Goal: Task Accomplishment & Management: Complete application form

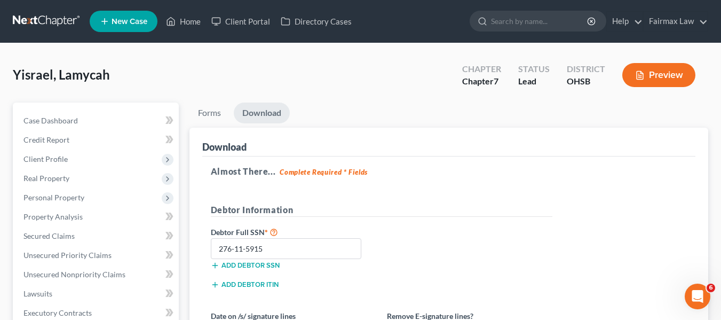
click at [61, 17] on link at bounding box center [47, 21] width 68 height 19
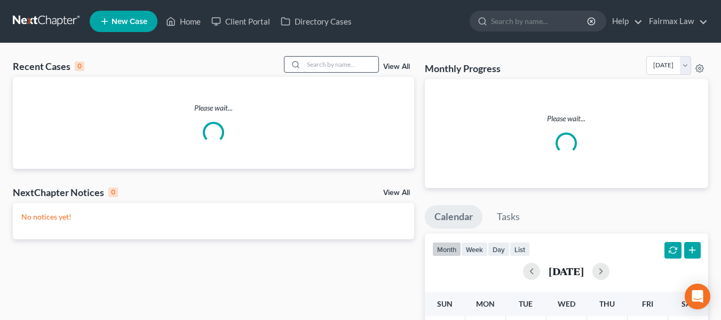
click at [350, 65] on input "search" at bounding box center [341, 64] width 75 height 15
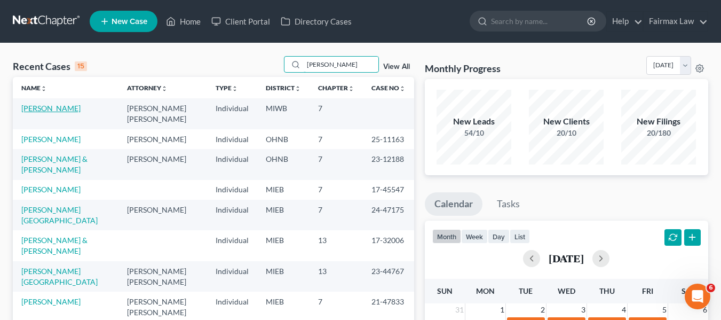
type input "tanis"
click at [47, 113] on link "Tanis, Nicholas" at bounding box center [50, 108] width 59 height 9
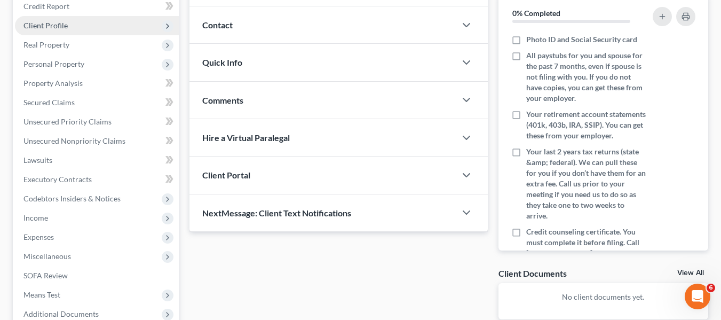
scroll to position [213, 0]
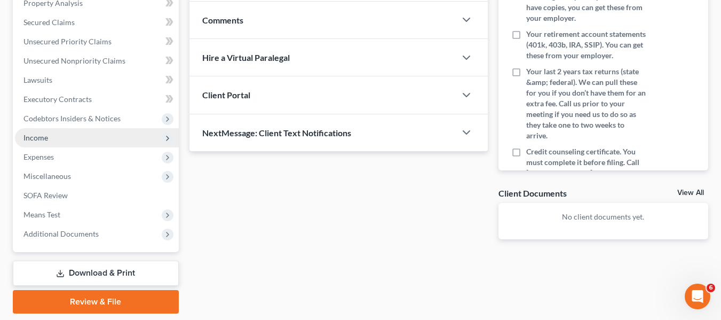
click at [46, 142] on span "Income" at bounding box center [97, 137] width 164 height 19
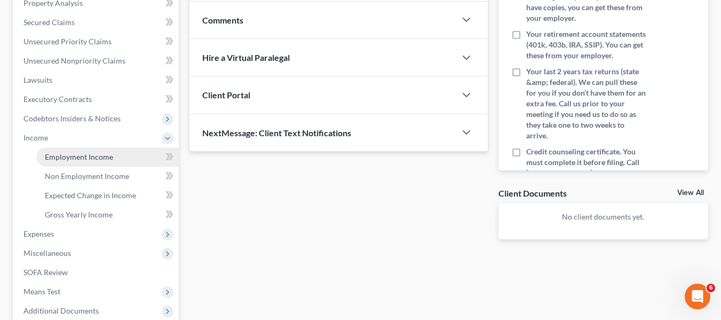
click at [75, 156] on span "Employment Income" at bounding box center [79, 156] width 68 height 9
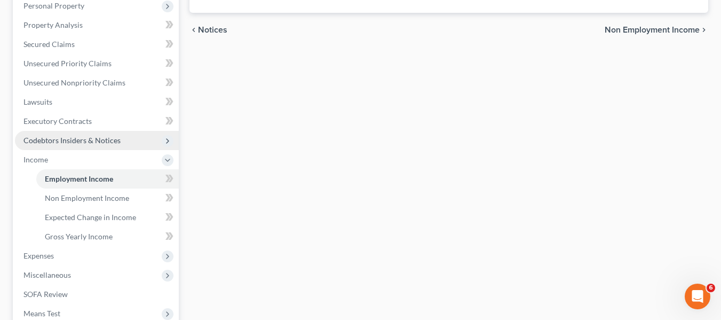
scroll to position [213, 0]
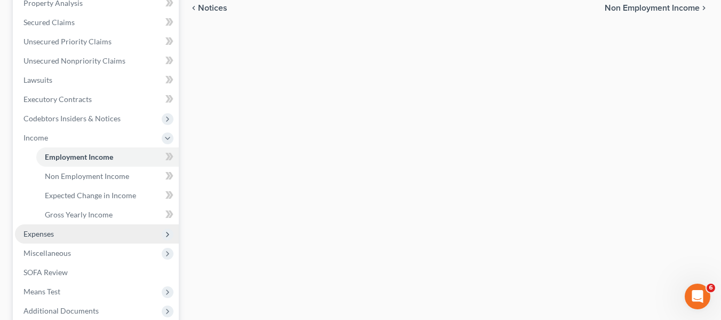
click at [64, 235] on span "Expenses" at bounding box center [97, 233] width 164 height 19
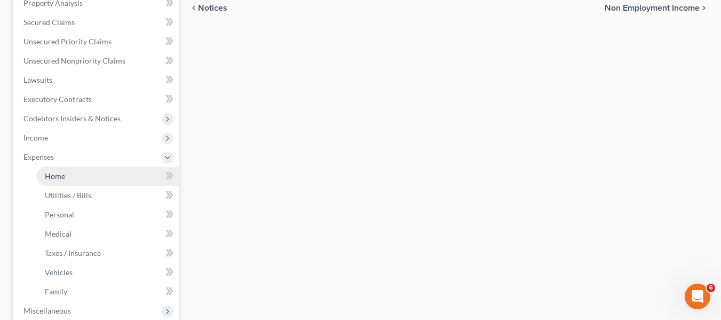
click at [77, 174] on link "Home" at bounding box center [107, 175] width 142 height 19
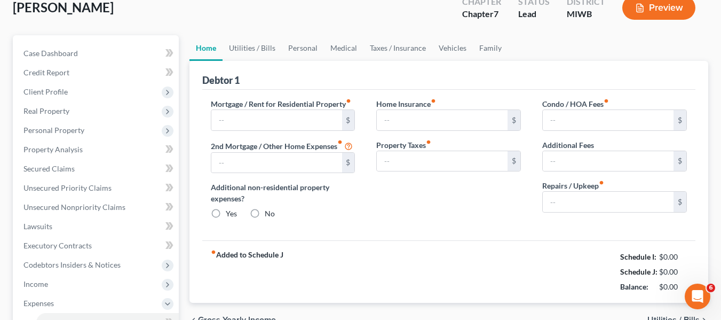
scroll to position [12, 0]
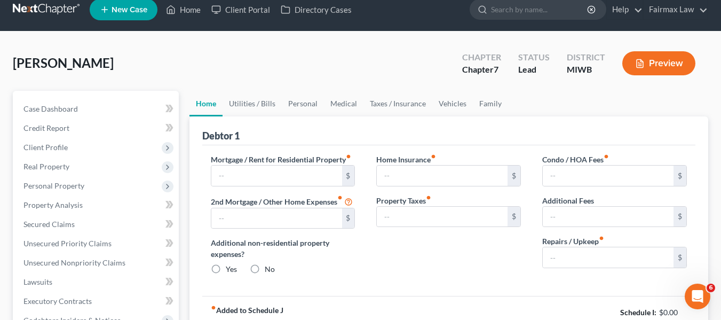
type input "0.00"
radio input "true"
type input "0.00"
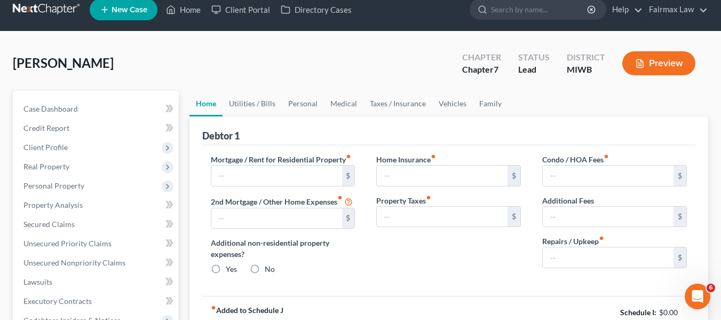
type input "0.00"
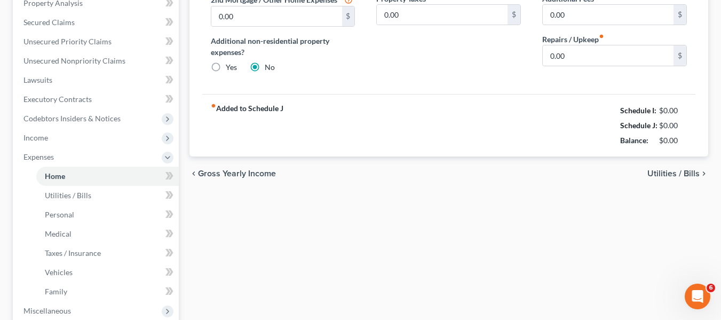
scroll to position [0, 0]
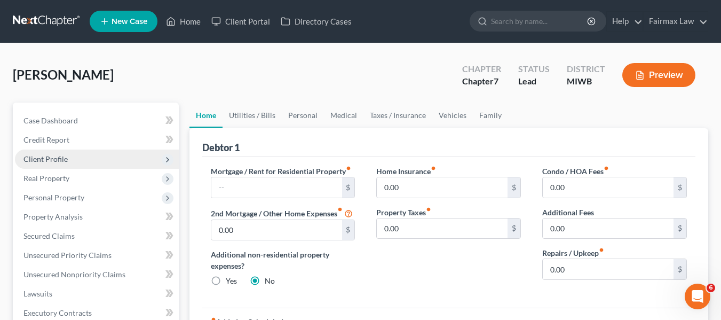
click at [98, 163] on span "Client Profile" at bounding box center [97, 158] width 164 height 19
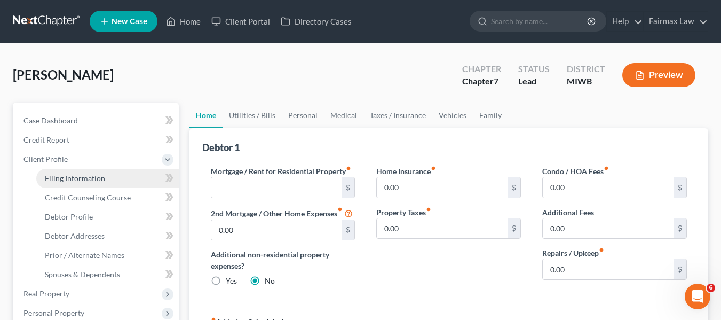
click at [108, 178] on link "Filing Information" at bounding box center [107, 178] width 142 height 19
select select "1"
select select "0"
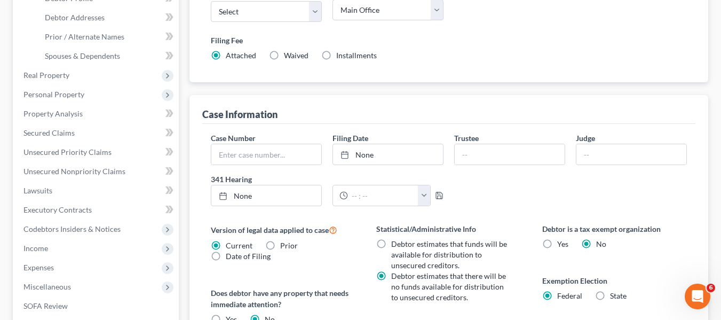
scroll to position [320, 0]
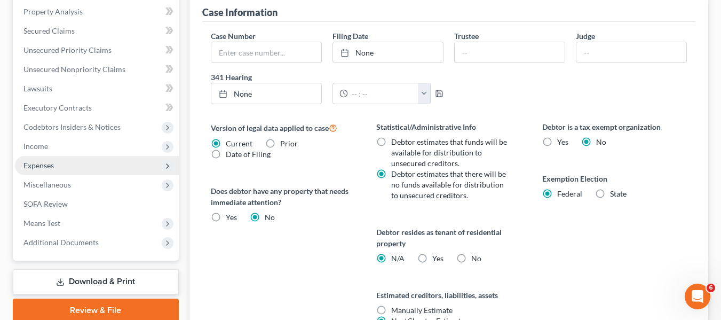
click at [60, 168] on span "Expenses" at bounding box center [97, 165] width 164 height 19
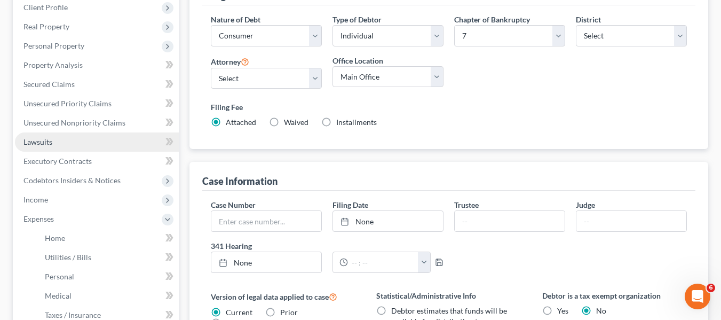
click at [57, 145] on link "Lawsuits" at bounding box center [97, 141] width 164 height 19
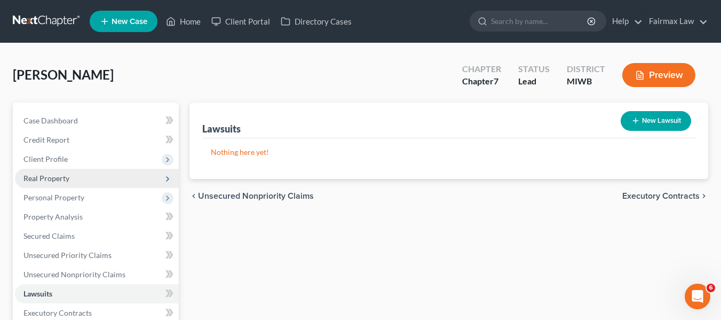
click at [54, 182] on span "Real Property" at bounding box center [46, 177] width 46 height 9
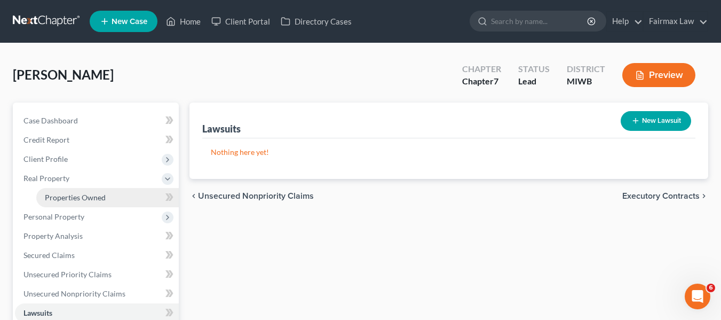
click at [69, 195] on span "Properties Owned" at bounding box center [75, 197] width 61 height 9
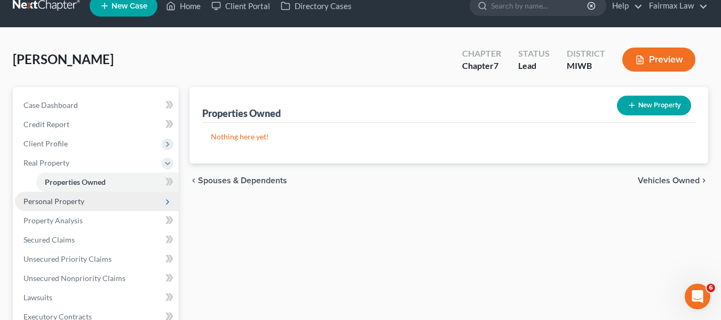
scroll to position [107, 0]
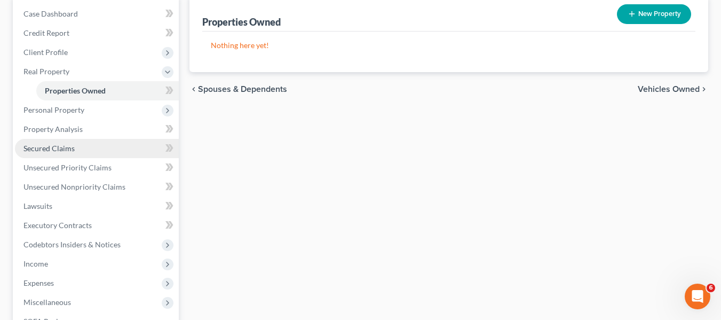
click at [74, 147] on span "Secured Claims" at bounding box center [48, 148] width 51 height 9
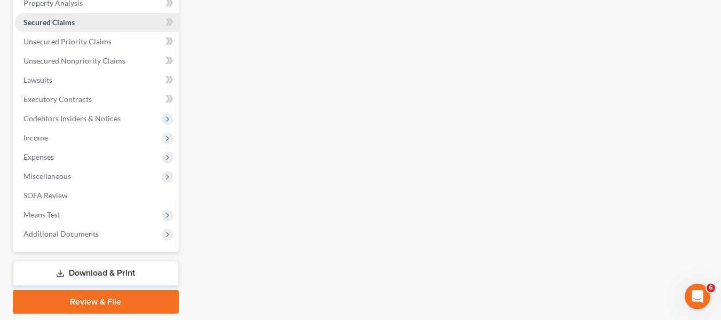
scroll to position [160, 0]
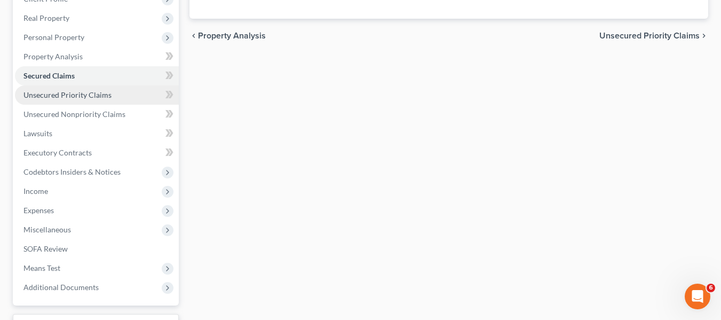
click at [70, 104] on link "Unsecured Priority Claims" at bounding box center [97, 94] width 164 height 19
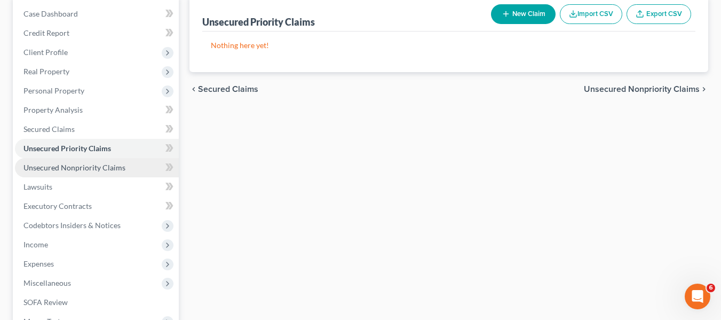
click at [72, 168] on span "Unsecured Nonpriority Claims" at bounding box center [74, 167] width 102 height 9
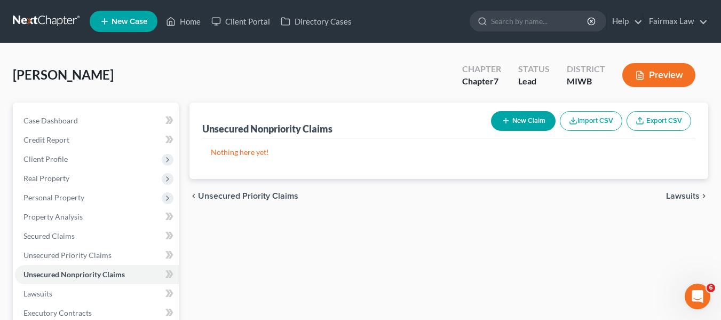
click at [60, 26] on link at bounding box center [47, 21] width 68 height 19
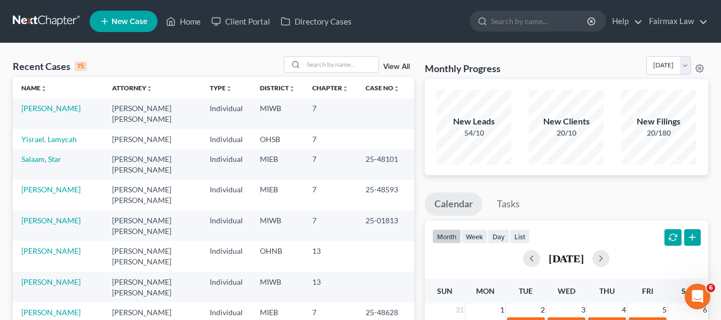
click at [63, 23] on link at bounding box center [47, 21] width 68 height 19
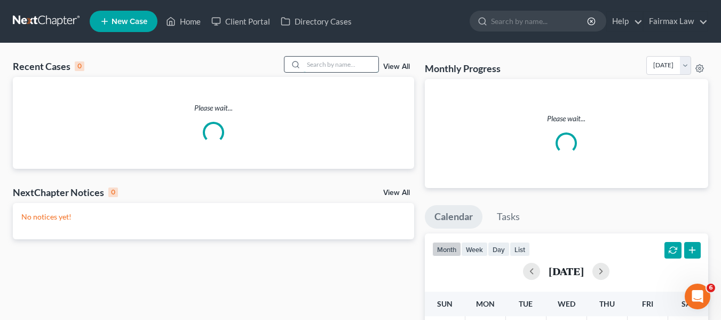
click at [328, 63] on input "search" at bounding box center [341, 64] width 75 height 15
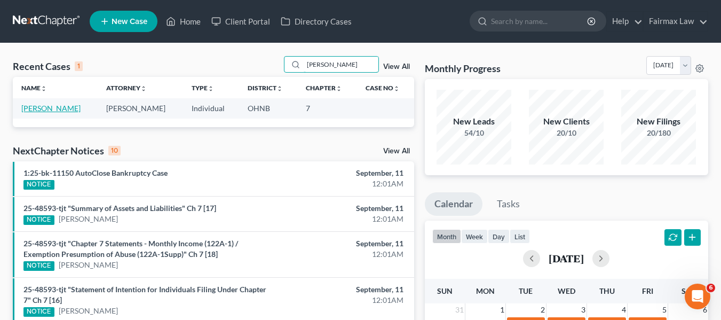
type input "tiera"
click at [63, 109] on link "[PERSON_NAME]" at bounding box center [50, 108] width 59 height 9
click at [54, 109] on link "[PERSON_NAME]" at bounding box center [50, 108] width 59 height 9
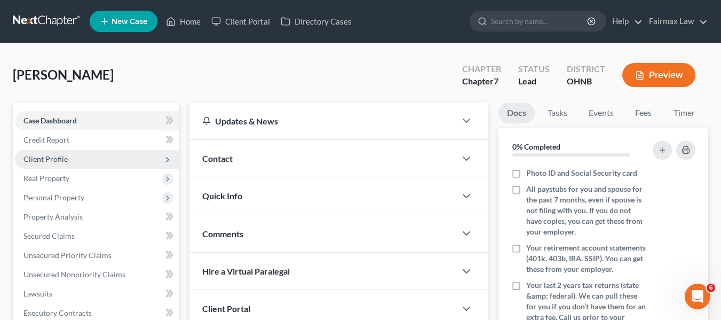
click at [63, 162] on span "Client Profile" at bounding box center [45, 158] width 44 height 9
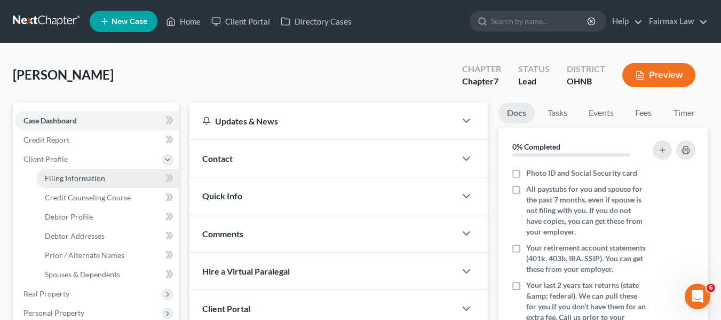
click at [83, 174] on span "Filing Information" at bounding box center [75, 177] width 60 height 9
select select "1"
select select "0"
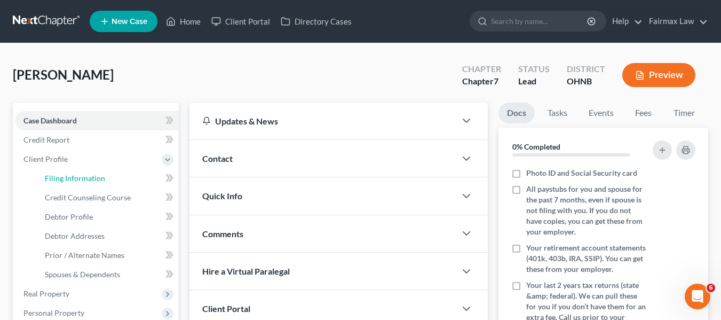
select select "36"
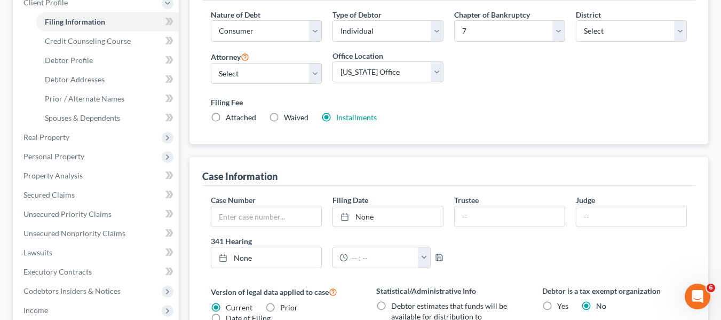
scroll to position [160, 0]
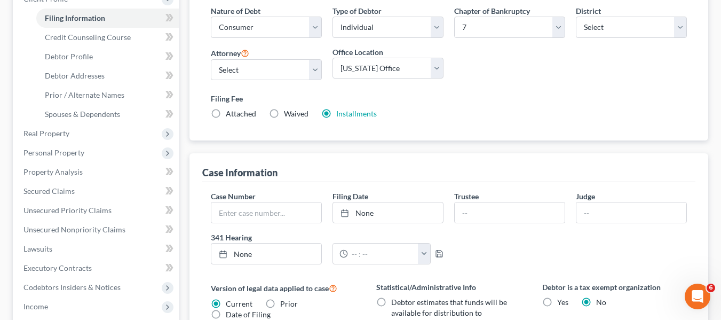
click at [354, 107] on div "Filing Fee Attached Waived Waived Installments Installments" at bounding box center [449, 106] width 476 height 26
click at [355, 113] on link "Installments" at bounding box center [356, 113] width 41 height 9
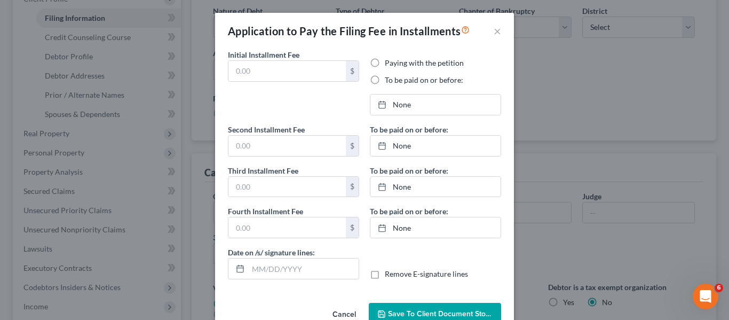
type input "84.50"
radio input "true"
type input "84.50"
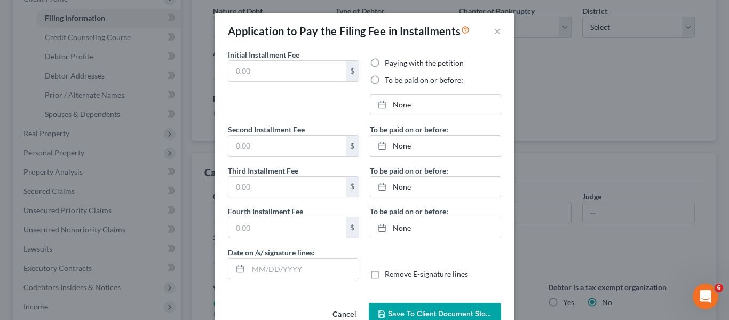
type input "[DATE]"
click at [558, 147] on div "Application to Pay the Filing Fee in Installments × Initial Installment Fee 84.…" at bounding box center [364, 160] width 729 height 320
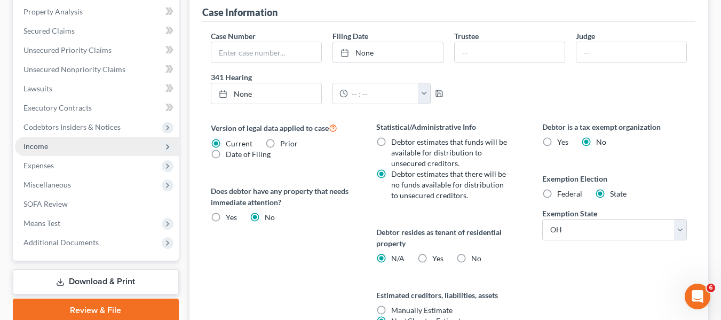
click at [61, 141] on span "Income" at bounding box center [97, 146] width 164 height 19
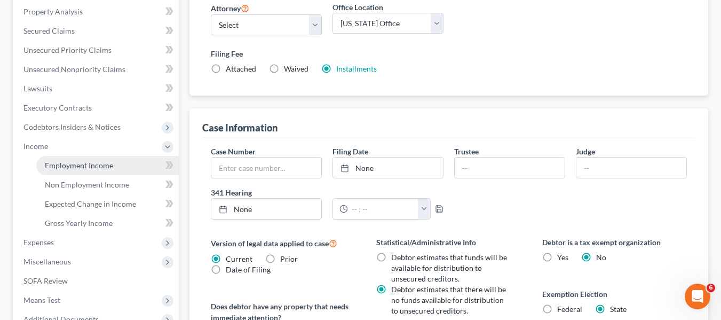
click at [86, 162] on span "Employment Income" at bounding box center [79, 165] width 68 height 9
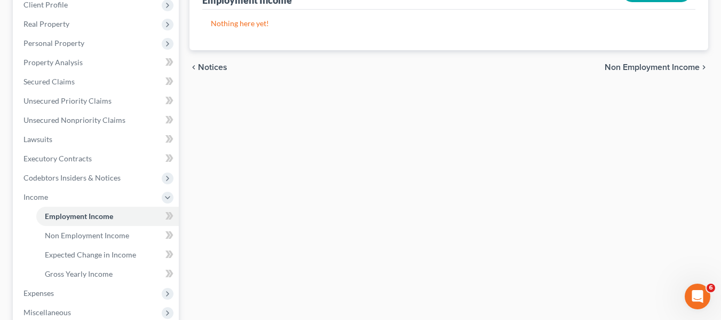
scroll to position [160, 0]
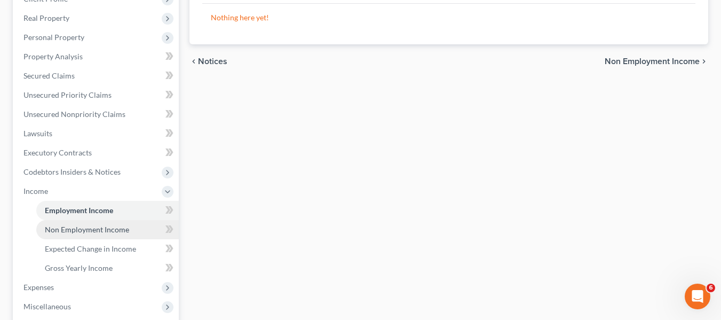
click at [100, 223] on link "Non Employment Income" at bounding box center [107, 229] width 142 height 19
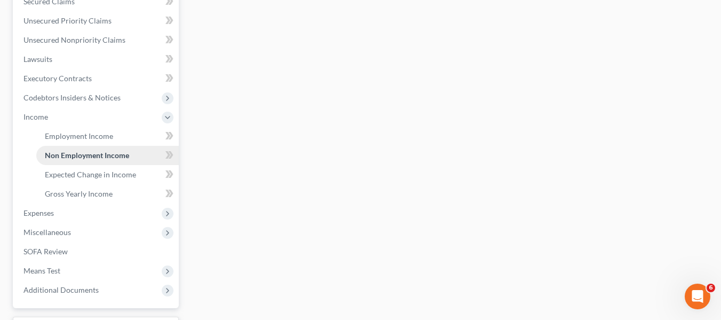
scroll to position [267, 0]
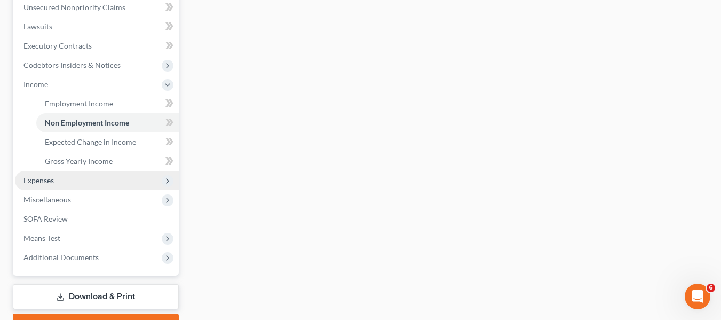
click at [49, 181] on span "Expenses" at bounding box center [38, 180] width 30 height 9
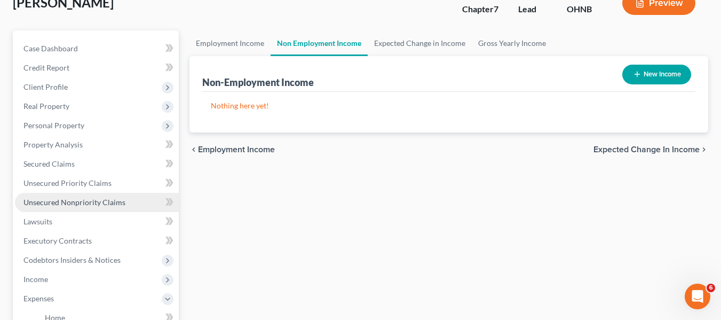
scroll to position [53, 0]
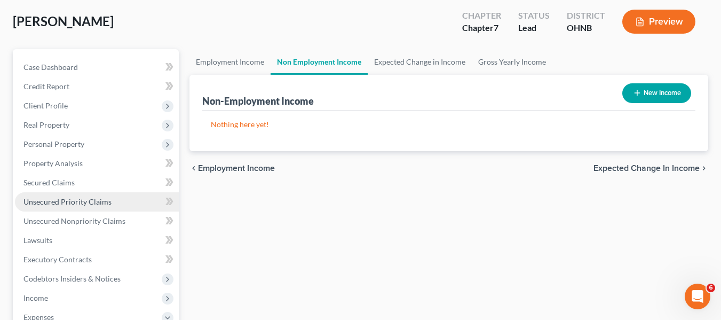
click at [46, 203] on span "Unsecured Priority Claims" at bounding box center [67, 201] width 88 height 9
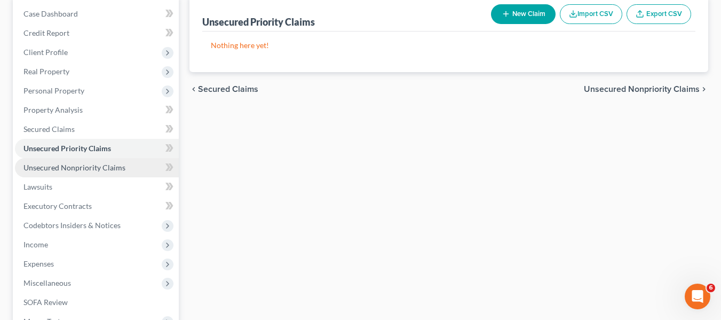
click at [65, 166] on span "Unsecured Nonpriority Claims" at bounding box center [74, 167] width 102 height 9
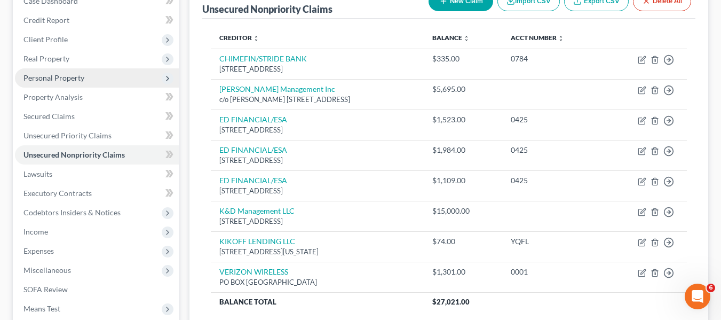
scroll to position [248, 0]
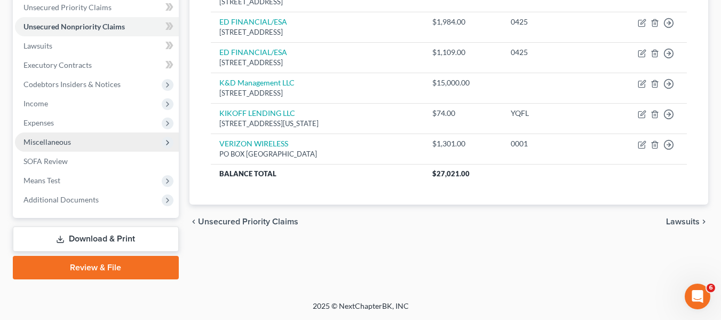
click at [62, 146] on span "Miscellaneous" at bounding box center [97, 141] width 164 height 19
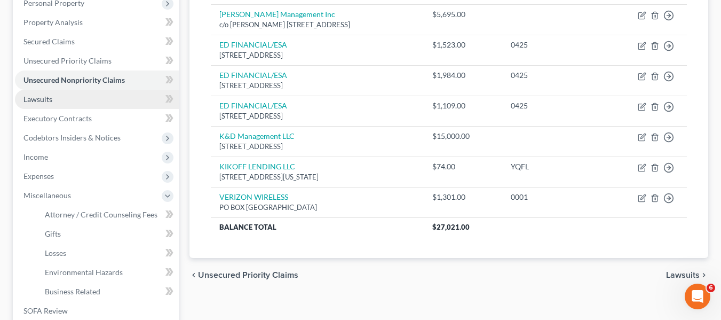
click at [55, 108] on link "Lawsuits" at bounding box center [97, 99] width 164 height 19
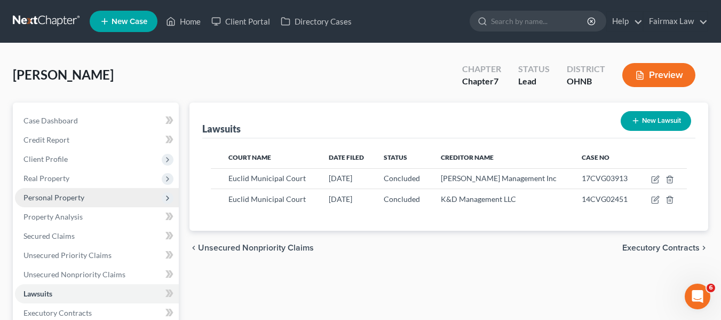
scroll to position [160, 0]
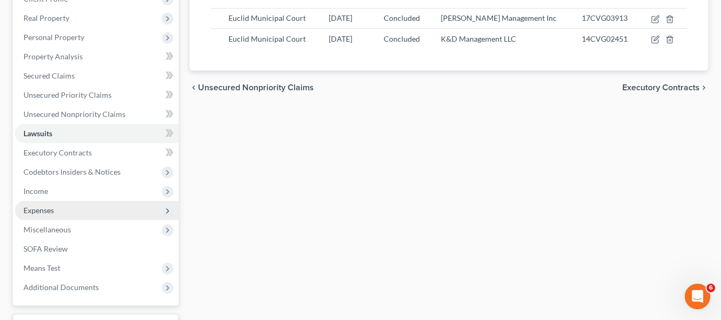
click at [91, 216] on span "Expenses" at bounding box center [97, 210] width 164 height 19
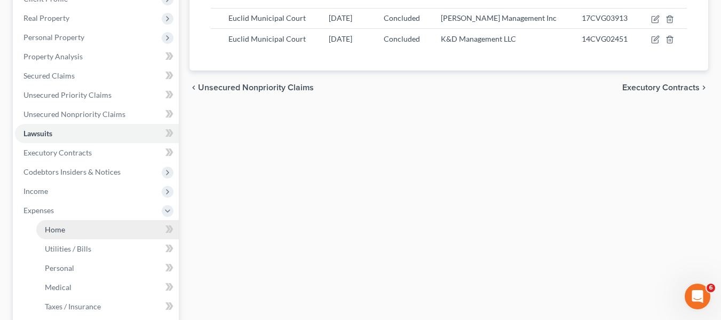
click at [129, 223] on link "Home" at bounding box center [107, 229] width 142 height 19
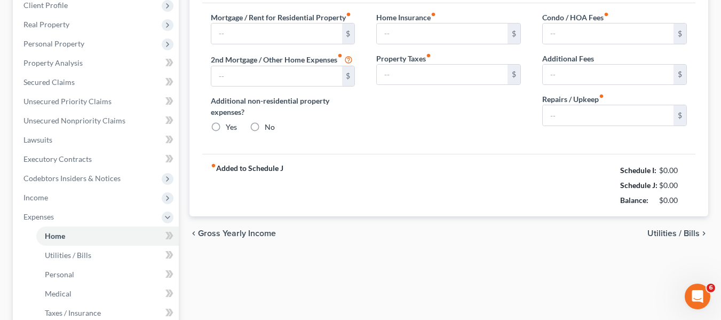
scroll to position [2, 0]
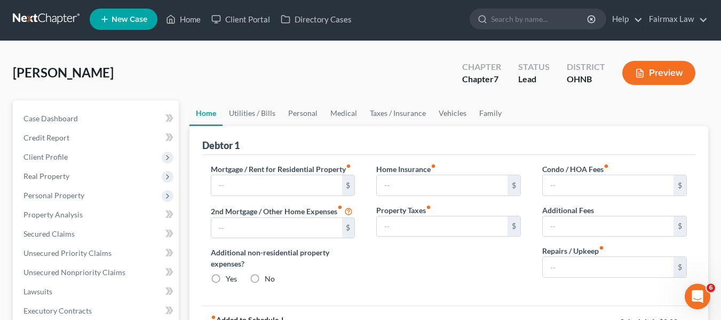
type input "1,100.00"
type input "0.00"
radio input "true"
type input "0.00"
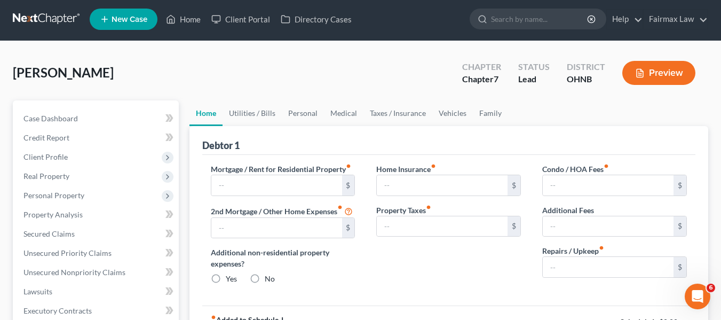
type input "0.00"
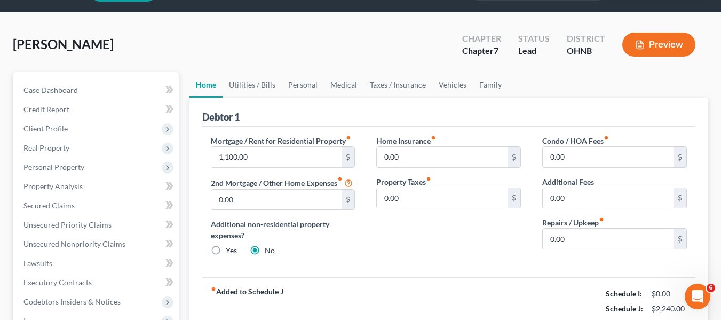
scroll to position [0, 0]
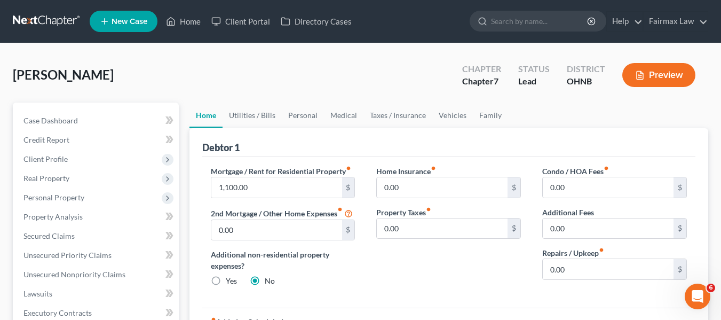
click at [65, 23] on link at bounding box center [47, 21] width 68 height 19
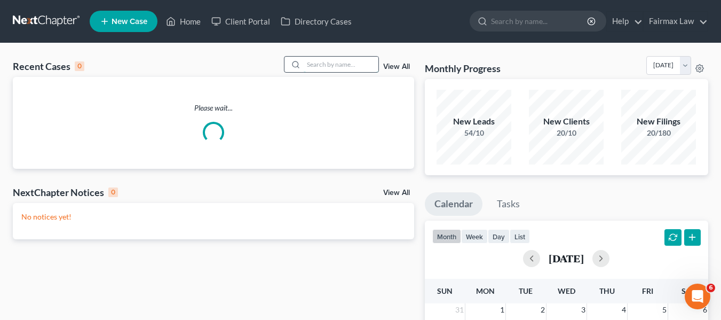
click at [321, 59] on input "search" at bounding box center [341, 64] width 75 height 15
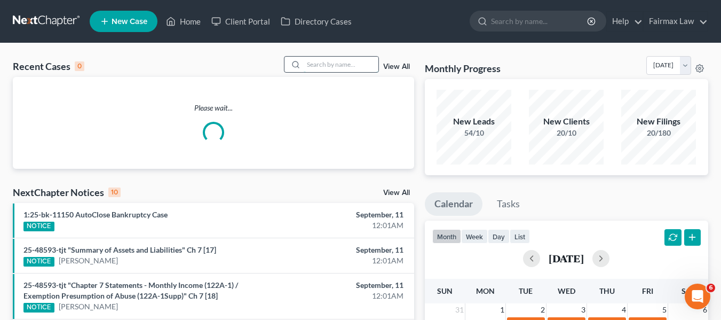
paste input "[PERSON_NAME]"
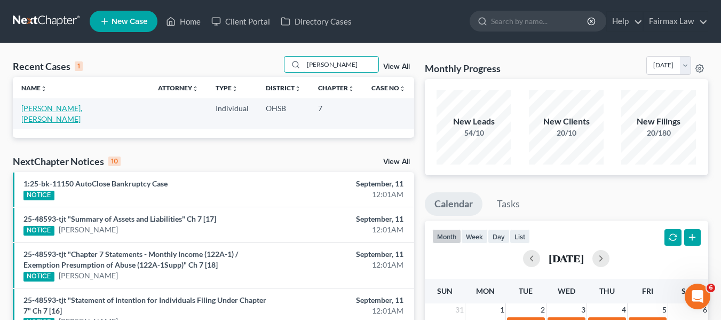
type input "[PERSON_NAME]"
click at [64, 110] on link "[PERSON_NAME], [PERSON_NAME]" at bounding box center [51, 114] width 61 height 20
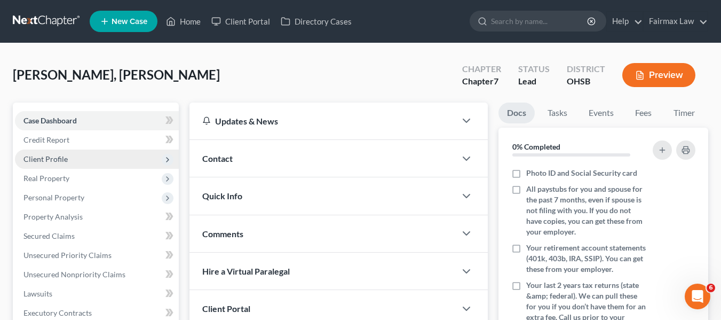
click at [123, 153] on span "Client Profile" at bounding box center [97, 158] width 164 height 19
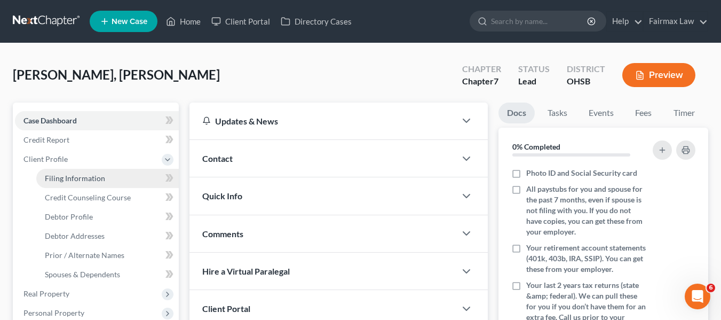
click at [122, 176] on link "Filing Information" at bounding box center [107, 178] width 142 height 19
select select "1"
select select "0"
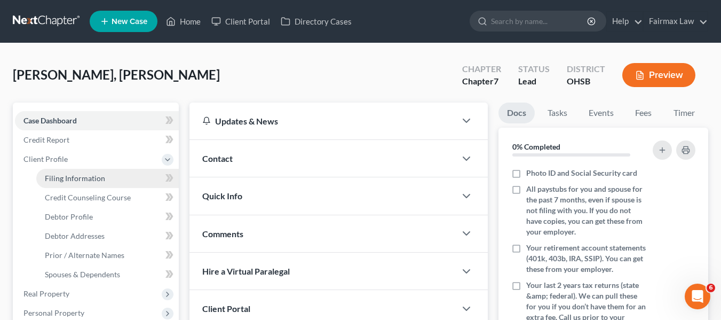
select select "36"
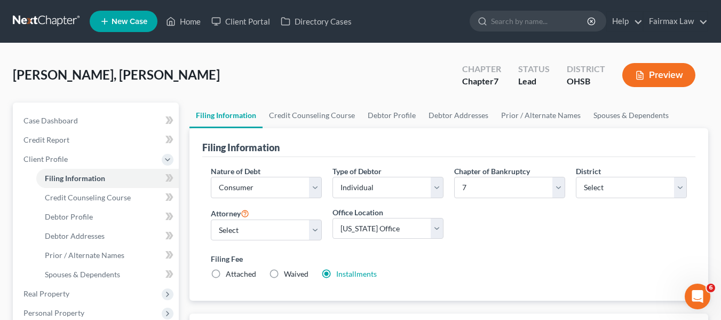
click at [52, 25] on link at bounding box center [47, 21] width 68 height 19
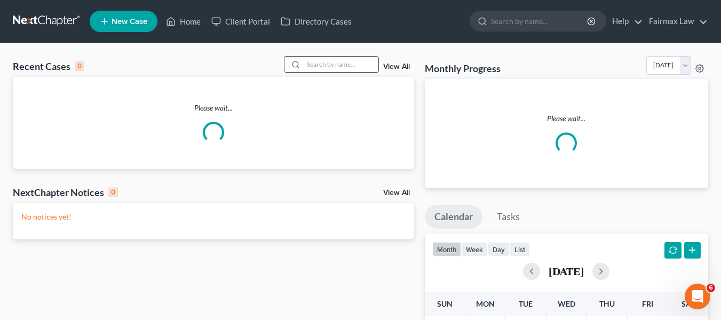
click at [333, 63] on input "search" at bounding box center [341, 64] width 75 height 15
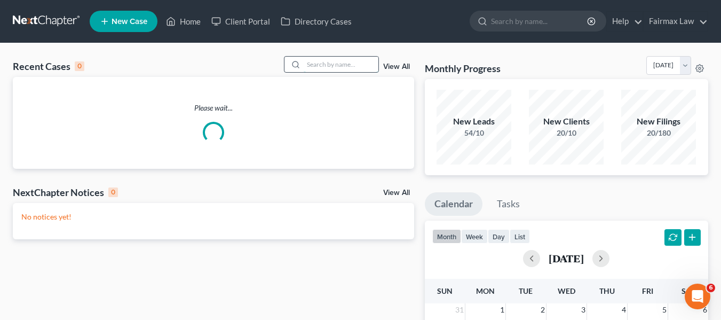
paste input "[PERSON_NAME]"
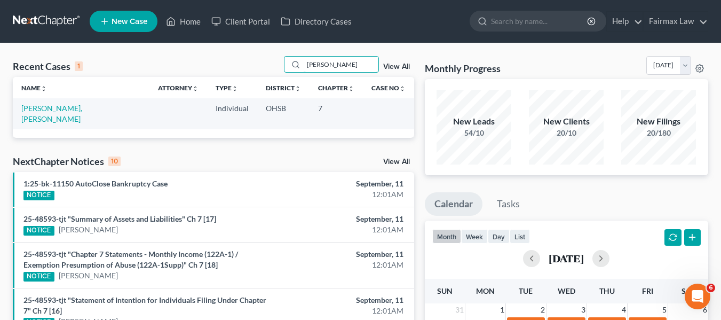
type input "[PERSON_NAME]"
click at [67, 111] on link "[PERSON_NAME], [PERSON_NAME]" at bounding box center [51, 114] width 61 height 20
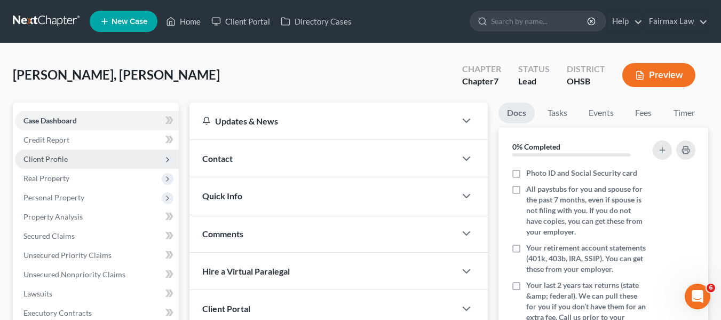
click at [75, 152] on span "Client Profile" at bounding box center [97, 158] width 164 height 19
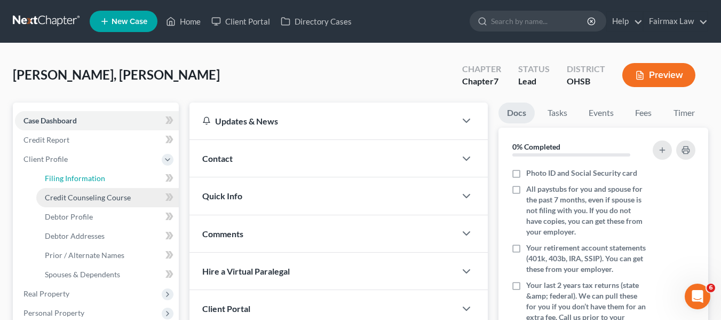
drag, startPoint x: 79, startPoint y: 178, endPoint x: 140, endPoint y: 188, distance: 61.6
click at [79, 178] on span "Filing Information" at bounding box center [75, 177] width 60 height 9
select select "1"
select select "0"
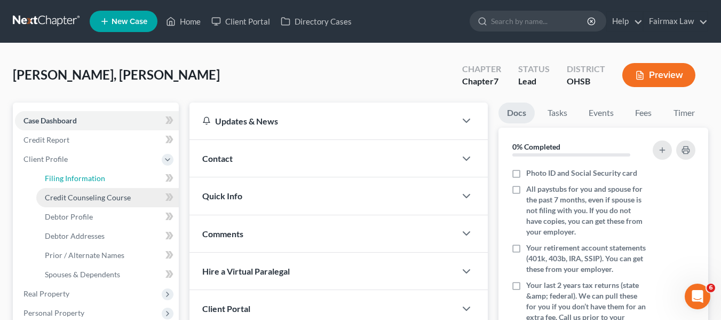
select select "0"
select select "36"
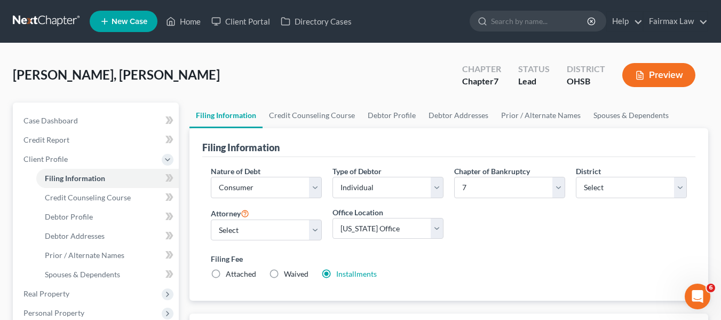
scroll to position [53, 0]
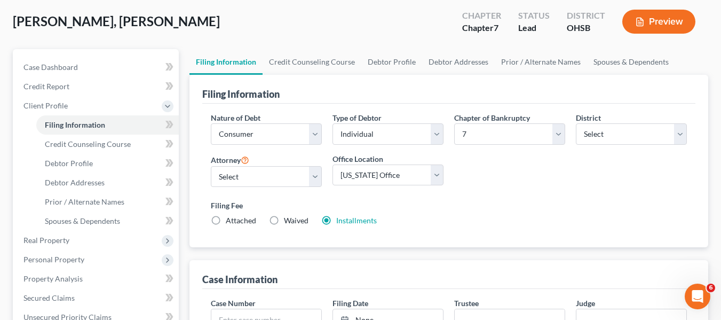
click at [351, 211] on div "Filing Fee Attached Waived Waived Installments Installments" at bounding box center [449, 213] width 476 height 26
click at [359, 221] on link "Installments" at bounding box center [356, 220] width 41 height 9
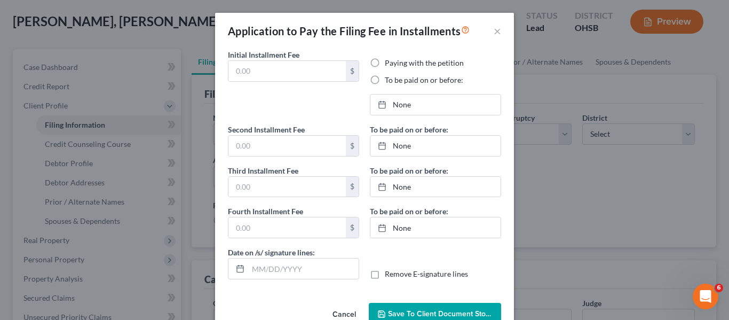
type input "84.50"
radio input "true"
type input "84.50"
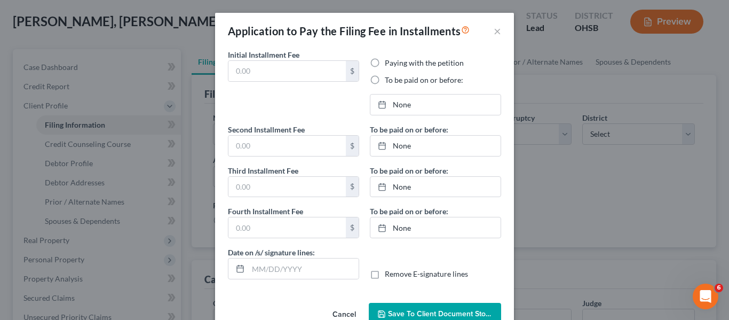
type input "[DATE]"
click at [523, 217] on div "Application to Pay the Filing Fee in Installments × Initial Installment Fee 84.…" at bounding box center [364, 160] width 729 height 320
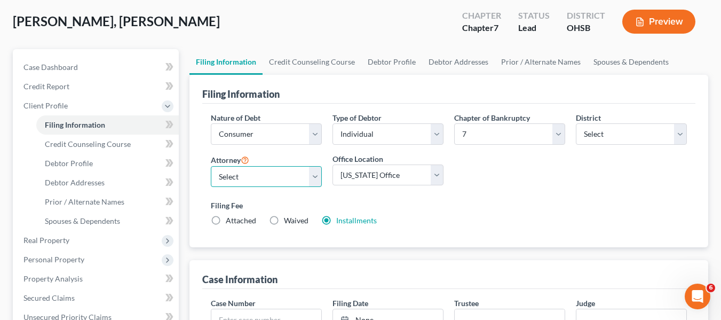
click at [275, 177] on select "Select [PERSON_NAME] [PERSON_NAME] - MIEB [PERSON_NAME] [PERSON_NAME] - OHNB [P…" at bounding box center [266, 176] width 111 height 21
select select "16"
click at [211, 166] on select "Select [PERSON_NAME] [PERSON_NAME] - MIEB [PERSON_NAME] [PERSON_NAME] - OHNB [P…" at bounding box center [266, 176] width 111 height 21
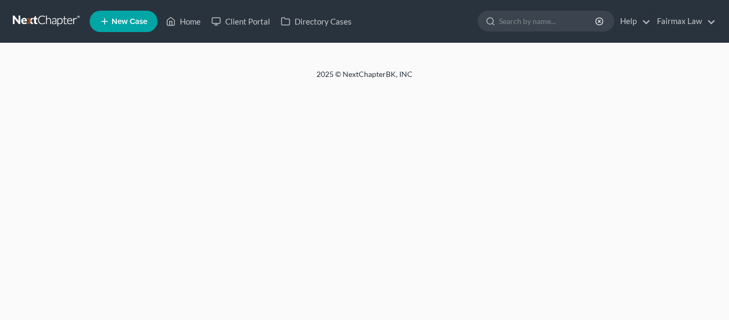
select select "1"
select select "0"
select select "36"
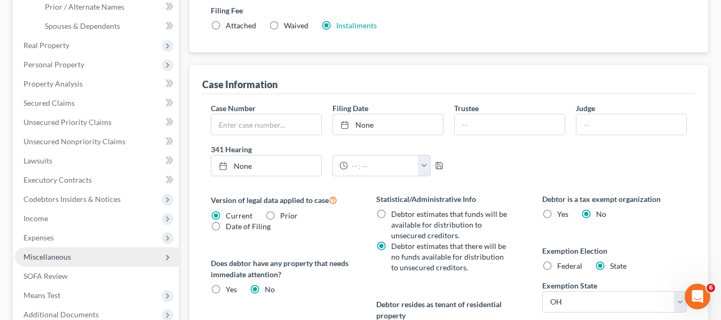
scroll to position [267, 0]
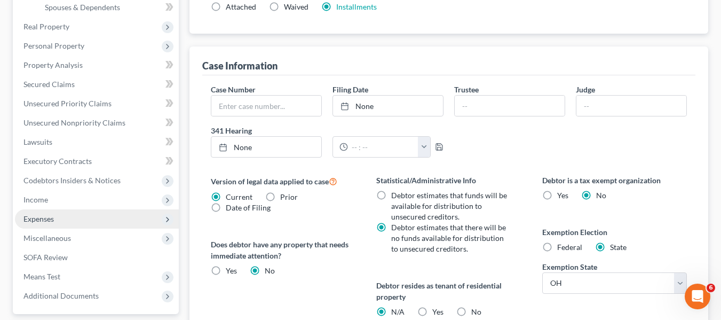
click at [45, 224] on span "Expenses" at bounding box center [97, 218] width 164 height 19
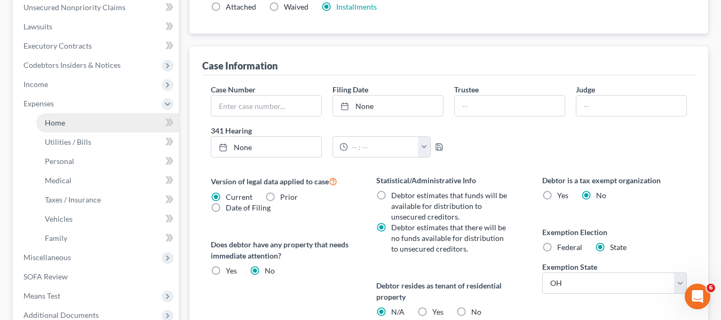
click at [71, 120] on link "Home" at bounding box center [107, 122] width 142 height 19
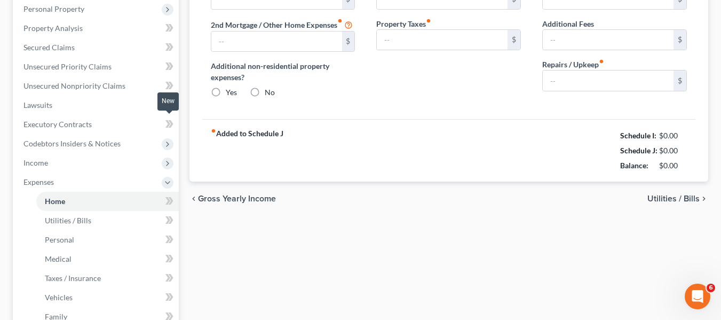
scroll to position [9, 0]
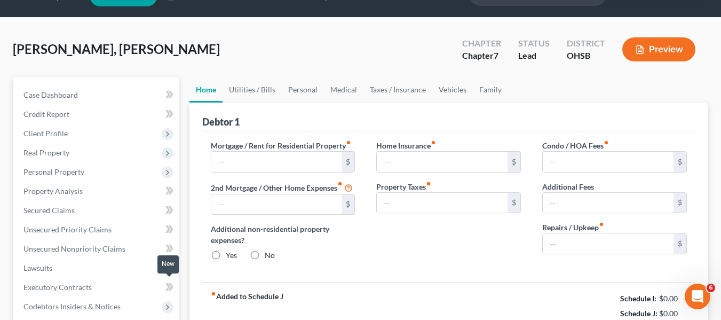
type input "900.00"
type input "0.00"
radio input "true"
type input "0.00"
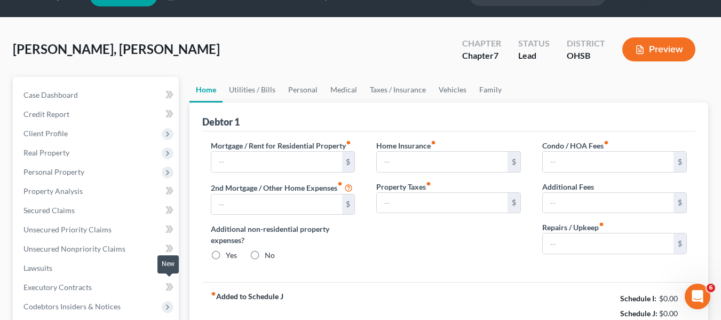
type input "0.00"
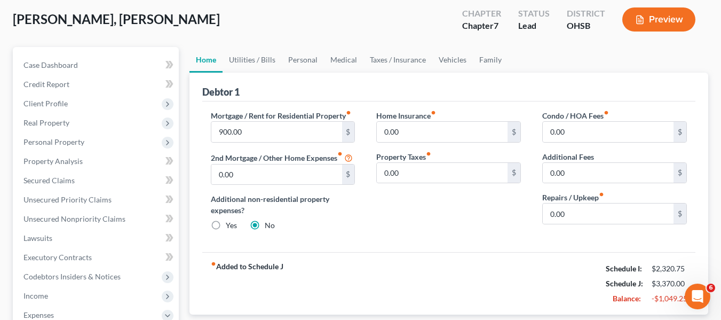
scroll to position [53, 0]
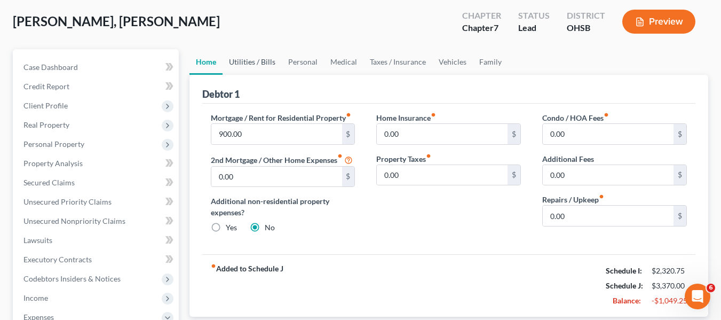
click at [254, 63] on link "Utilities / Bills" at bounding box center [251, 62] width 59 height 26
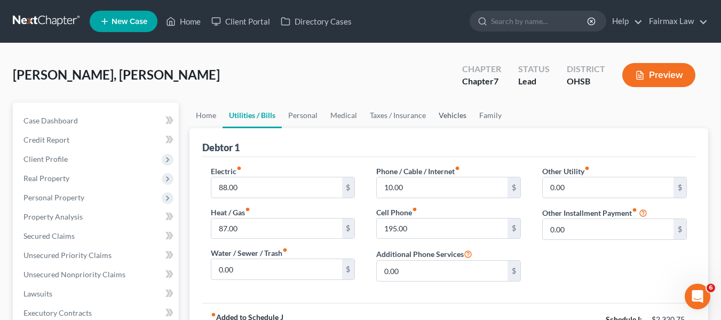
click at [446, 116] on link "Vehicles" at bounding box center [452, 115] width 41 height 26
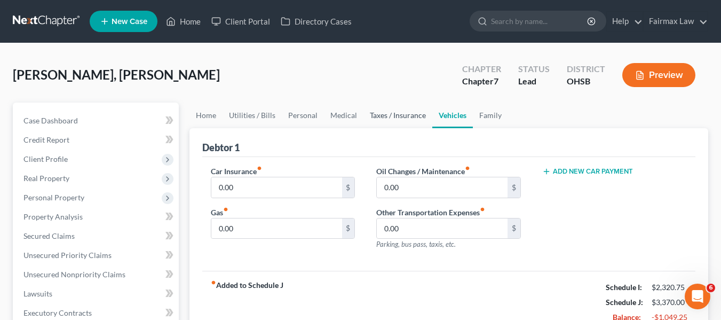
click at [395, 116] on link "Taxes / Insurance" at bounding box center [397, 115] width 69 height 26
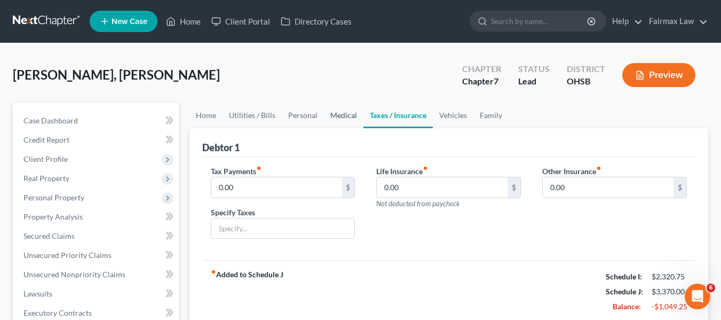
click at [324, 116] on link "Medical" at bounding box center [343, 115] width 39 height 26
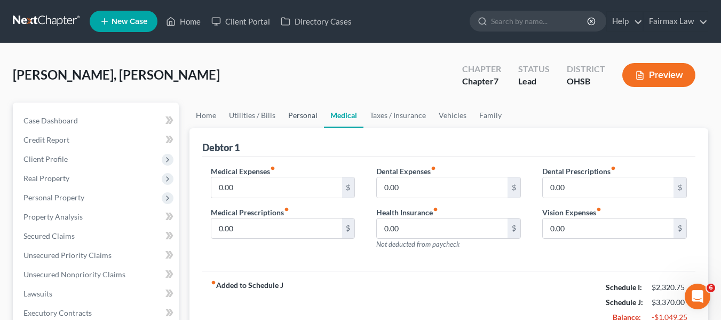
click at [294, 112] on link "Personal" at bounding box center [303, 115] width 42 height 26
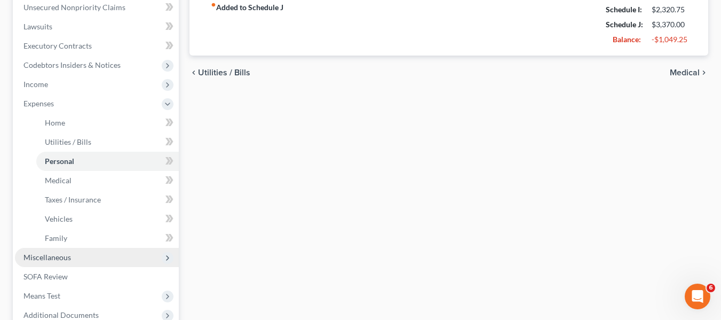
scroll to position [320, 0]
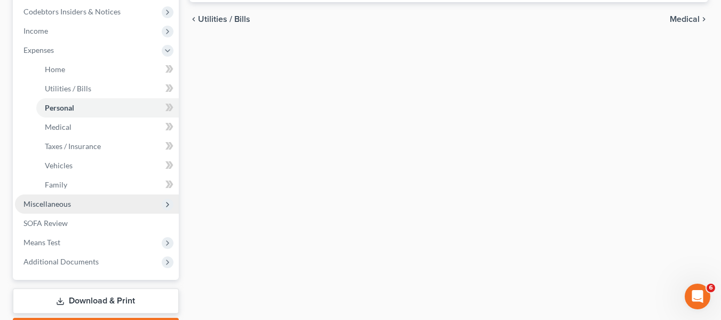
click at [78, 257] on span "Additional Documents" at bounding box center [60, 261] width 75 height 9
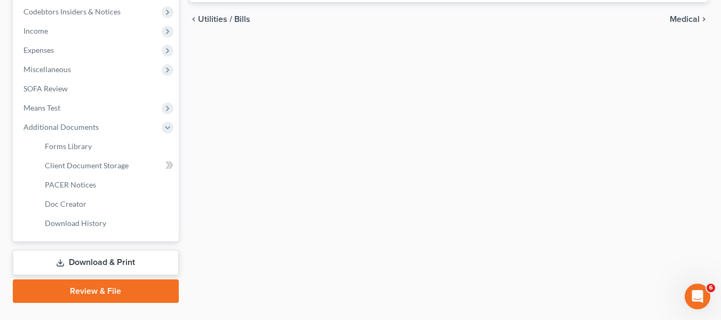
scroll to position [344, 0]
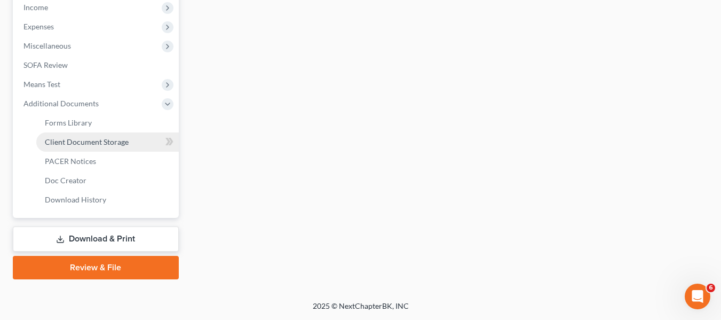
click at [96, 149] on link "Client Document Storage" at bounding box center [107, 141] width 142 height 19
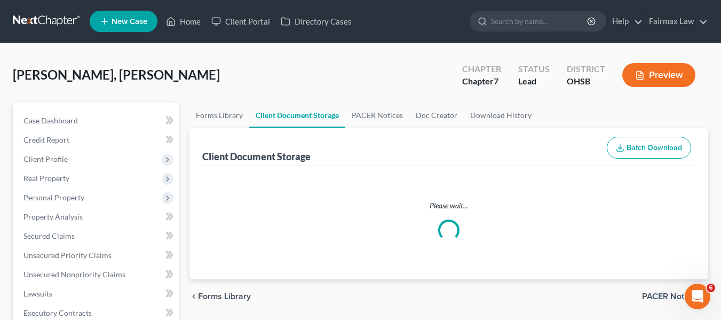
select select "37"
select select "7"
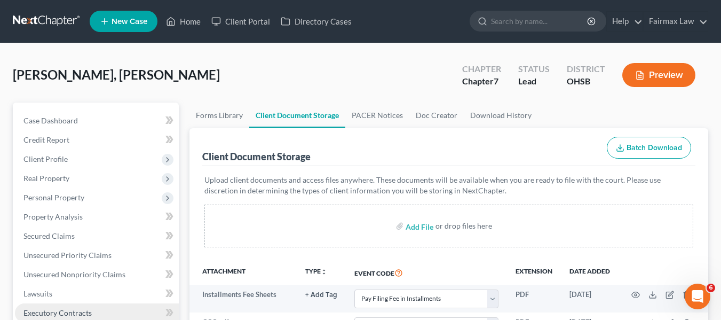
scroll to position [213, 0]
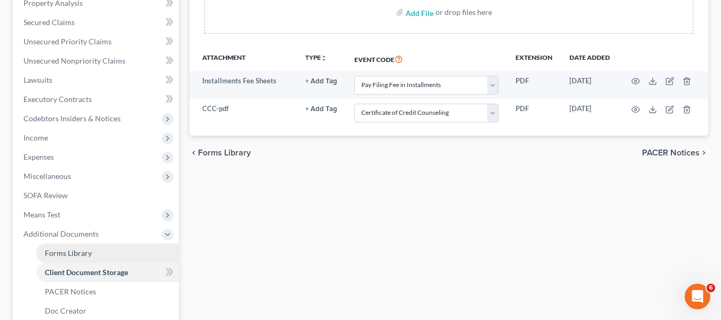
click at [85, 260] on link "Forms Library" at bounding box center [107, 252] width 142 height 19
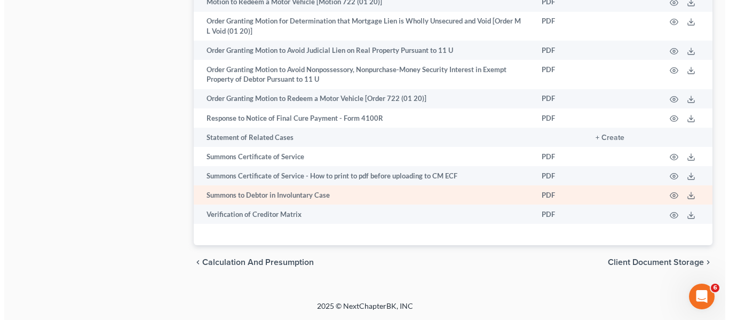
scroll to position [799, 0]
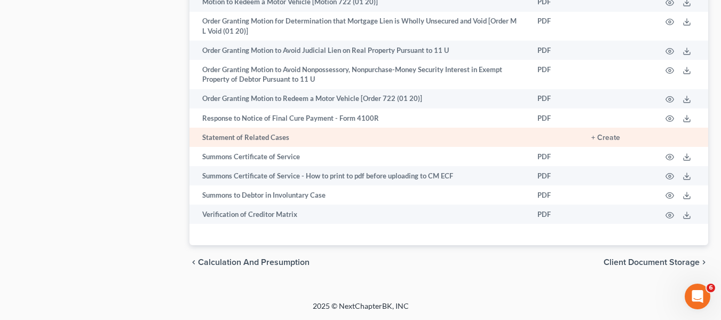
click at [591, 147] on td "+ Create" at bounding box center [618, 137] width 70 height 19
click at [594, 141] on button "+ Create" at bounding box center [605, 137] width 29 height 7
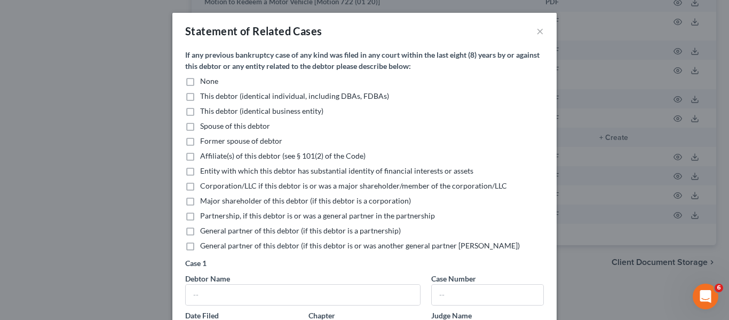
click at [200, 81] on label "None" at bounding box center [209, 81] width 18 height 11
click at [204, 81] on input "None" at bounding box center [207, 79] width 7 height 7
checkbox input "true"
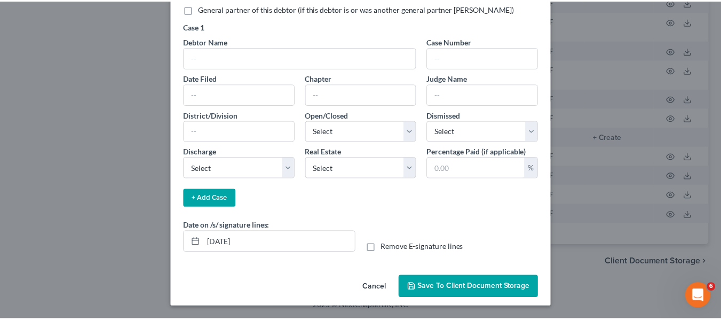
scroll to position [237, 0]
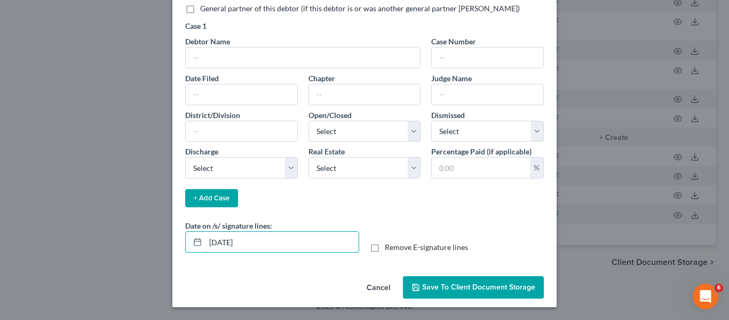
drag, startPoint x: 315, startPoint y: 241, endPoint x: 133, endPoint y: 219, distance: 183.3
click at [135, 219] on div "Statement of Related Cases × If any previous bankruptcy case of any kind was fi…" at bounding box center [364, 160] width 729 height 320
click at [485, 298] on button "Save to Client Document Storage" at bounding box center [473, 287] width 141 height 22
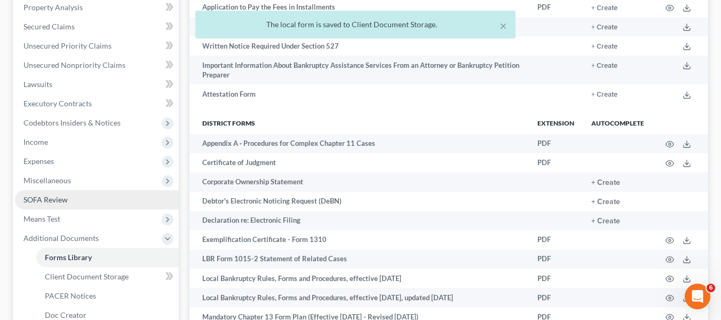
scroll to position [0, 0]
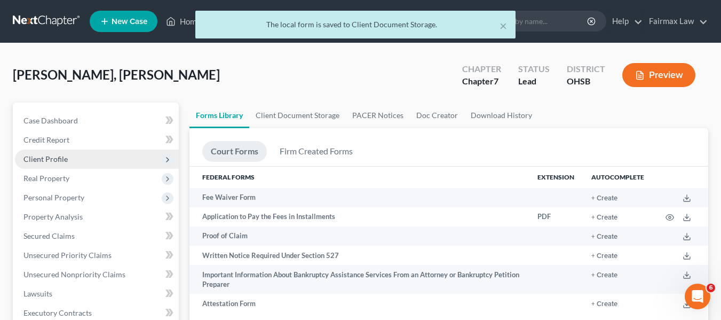
click at [75, 159] on span "Client Profile" at bounding box center [97, 158] width 164 height 19
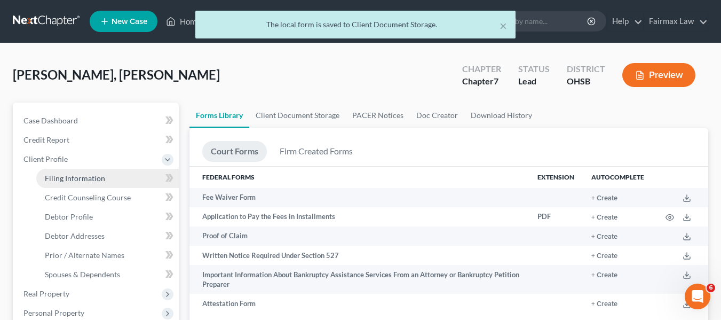
click at [91, 177] on span "Filing Information" at bounding box center [75, 177] width 60 height 9
select select "1"
select select "0"
select select "62"
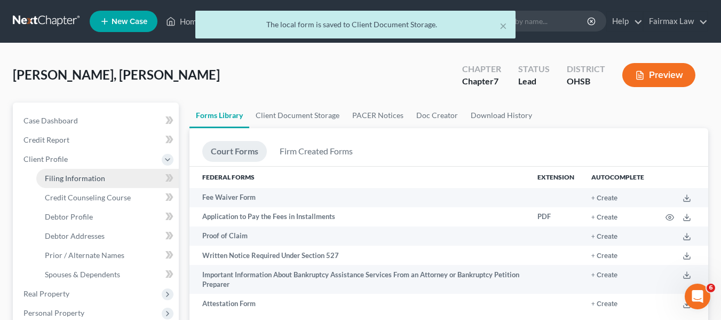
select select "16"
select select "0"
select select "36"
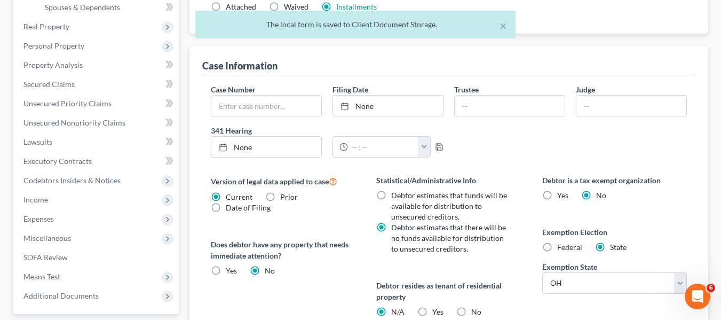
scroll to position [427, 0]
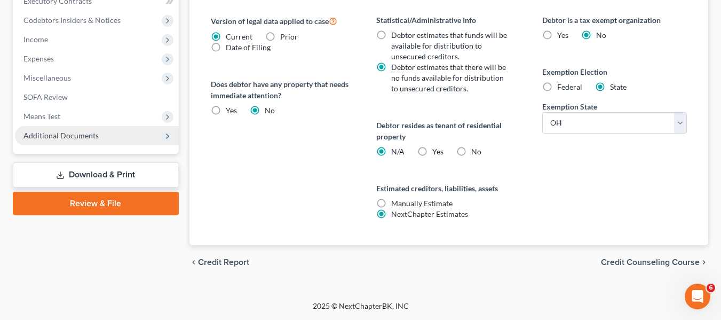
click at [77, 133] on span "Additional Documents" at bounding box center [60, 135] width 75 height 9
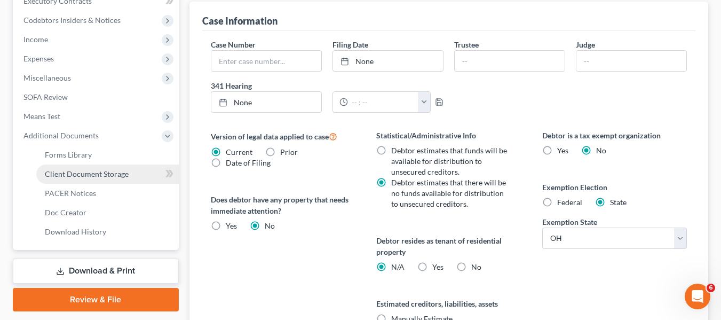
click at [91, 176] on span "Client Document Storage" at bounding box center [87, 173] width 84 height 9
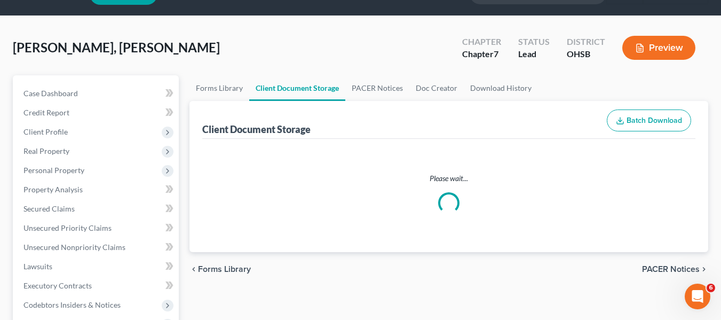
select select "37"
select select "7"
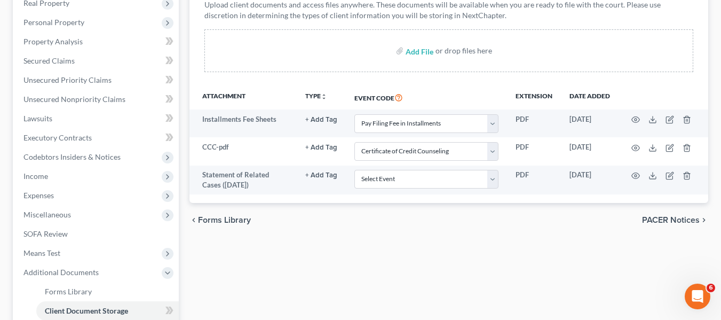
scroll to position [213, 0]
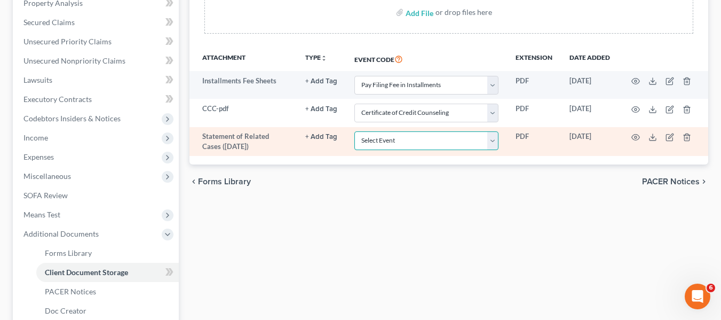
click at [379, 146] on select "Select Event 20 Largest Unsecured Creditors Amended Document Amended List of Cr…" at bounding box center [426, 140] width 144 height 19
select select "52"
click at [354, 136] on select "Select Event 20 Largest Unsecured Creditors Amended Document Amended List of Cr…" at bounding box center [426, 140] width 144 height 19
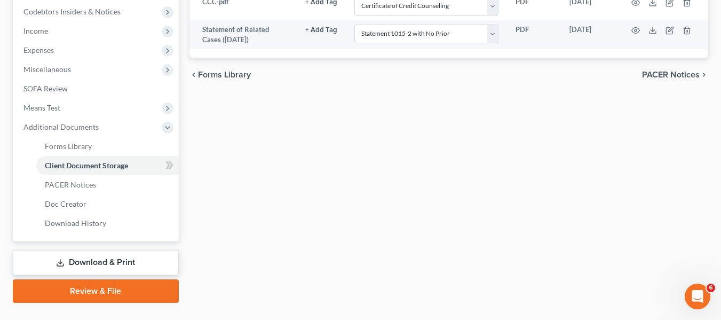
click at [85, 264] on link "Download & Print" at bounding box center [96, 262] width 166 height 25
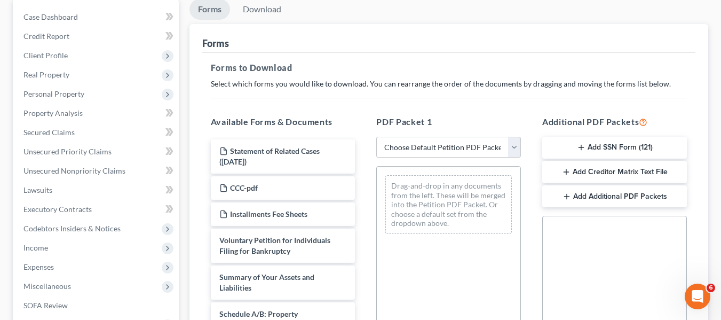
scroll to position [107, 0]
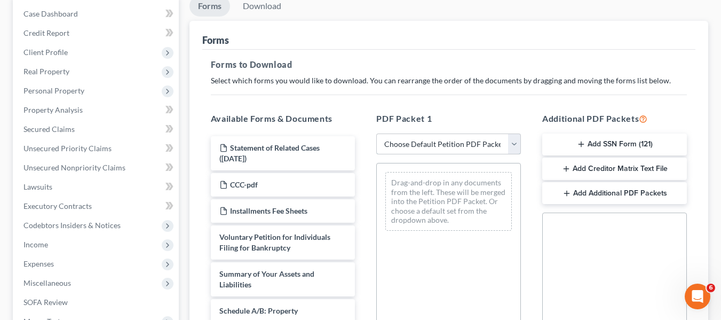
click at [399, 148] on select "Choose Default Petition PDF Packet Complete Bankruptcy Petition (all forms and …" at bounding box center [448, 143] width 145 height 21
select select "1"
click at [376, 133] on select "Choose Default Petition PDF Packet Complete Bankruptcy Petition (all forms and …" at bounding box center [448, 143] width 145 height 21
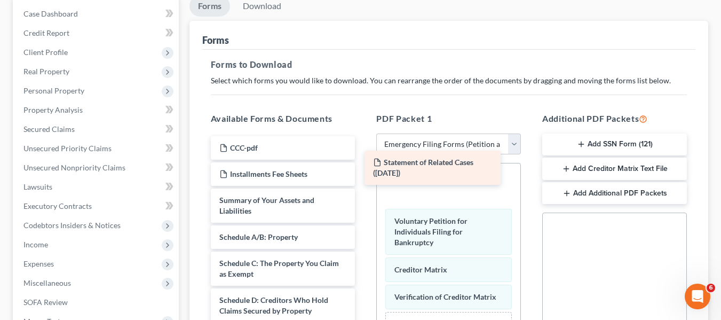
drag, startPoint x: 284, startPoint y: 157, endPoint x: 441, endPoint y: 178, distance: 158.3
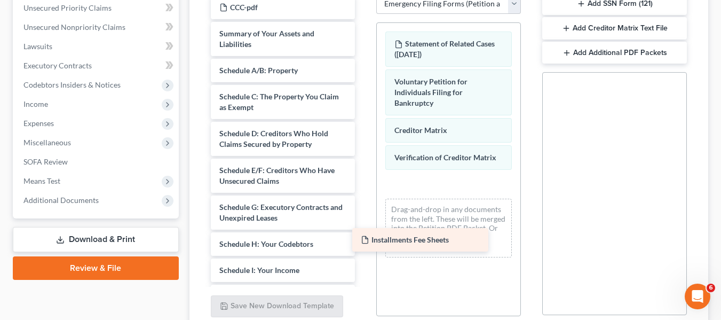
scroll to position [267, 0]
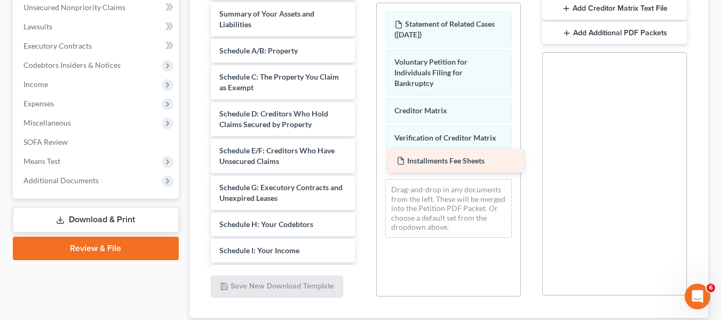
drag, startPoint x: 298, startPoint y: 173, endPoint x: 476, endPoint y: 157, distance: 178.3
click at [364, 157] on div "Installments Fee Sheets CCC-pdf Installments Fee Sheets Summary of Your Assets …" at bounding box center [283, 248] width 162 height 544
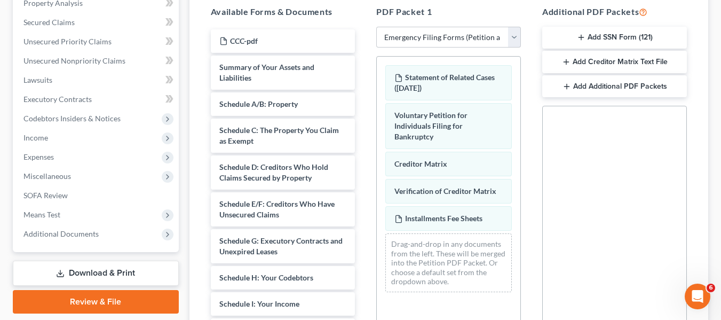
click at [631, 37] on button "Add SSN Form (121)" at bounding box center [614, 38] width 145 height 22
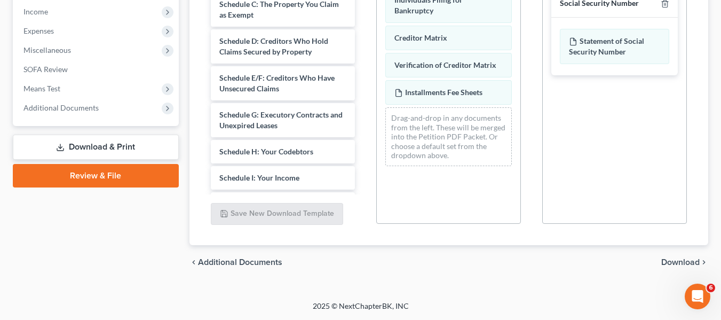
click at [680, 249] on div "chevron_left Additional Documents Download chevron_right" at bounding box center [448, 262] width 519 height 34
click at [677, 262] on span "Download" at bounding box center [680, 262] width 38 height 9
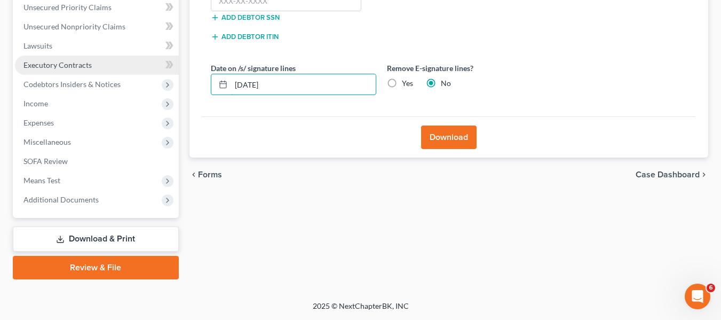
drag, startPoint x: 269, startPoint y: 81, endPoint x: 149, endPoint y: 63, distance: 120.8
click at [156, 66] on div "Petition Navigation Case Dashboard Payments Invoices Payments Payments Credit R…" at bounding box center [360, 67] width 706 height 424
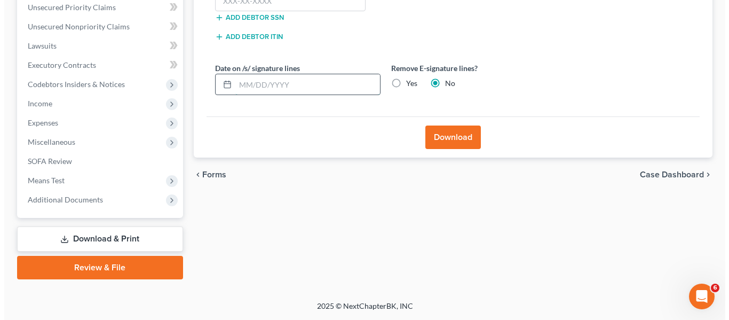
scroll to position [194, 0]
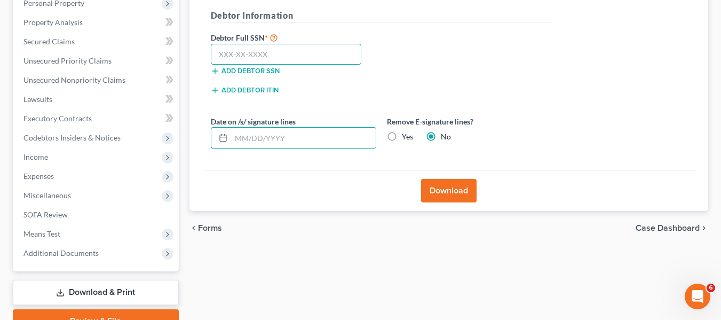
click at [251, 63] on input "text" at bounding box center [286, 54] width 151 height 21
paste input "282-90-9136"
type input "282-90-9136"
click at [460, 195] on button "Download" at bounding box center [448, 190] width 55 height 23
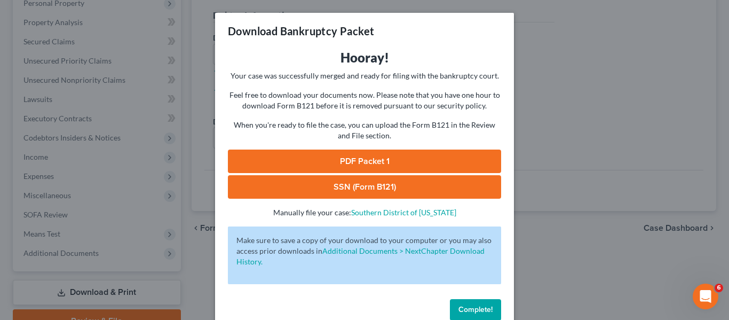
click at [443, 169] on link "PDF Packet 1" at bounding box center [364, 160] width 273 height 23
click at [397, 189] on link "SSN (Form B121)" at bounding box center [364, 186] width 273 height 23
click at [606, 108] on div "Download Bankruptcy Packet Hooray! Your case was successfully merged and ready …" at bounding box center [364, 160] width 729 height 320
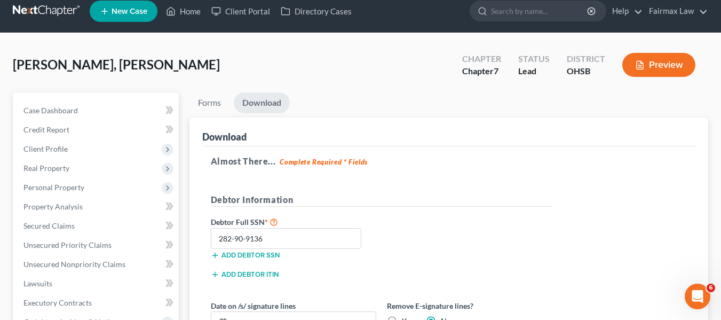
scroll to position [0, 0]
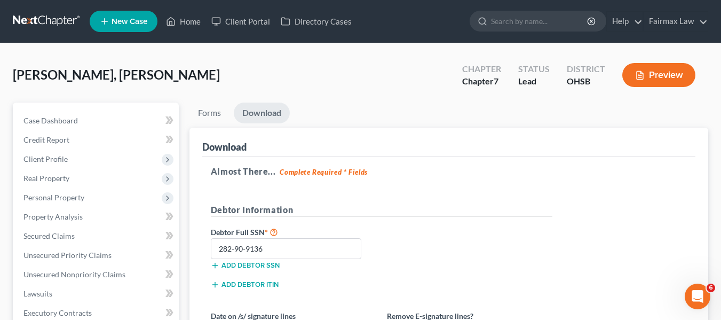
click at [64, 27] on link at bounding box center [47, 21] width 68 height 19
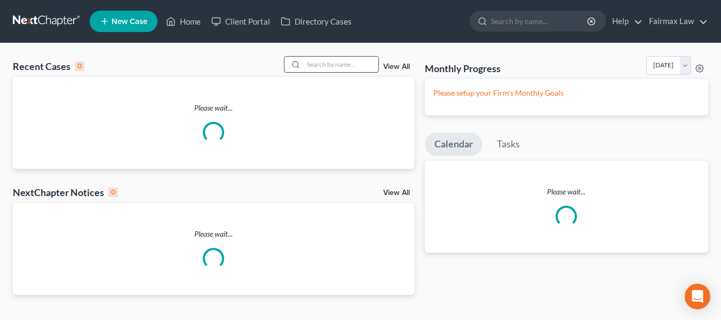
click at [350, 66] on input "search" at bounding box center [341, 64] width 75 height 15
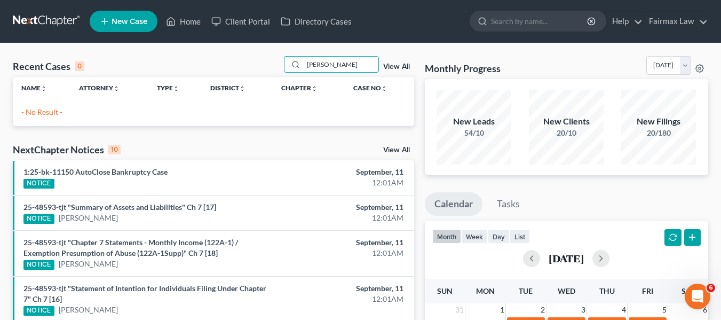
type input "mangar"
